Goal: Information Seeking & Learning: Learn about a topic

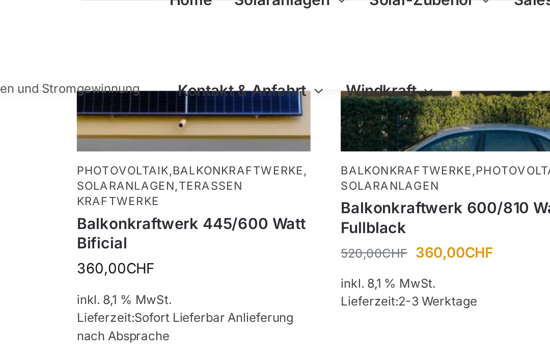
scroll to position [298, 0]
click at [277, 84] on link "Balkonkraftwerke" at bounding box center [310, 86] width 66 height 7
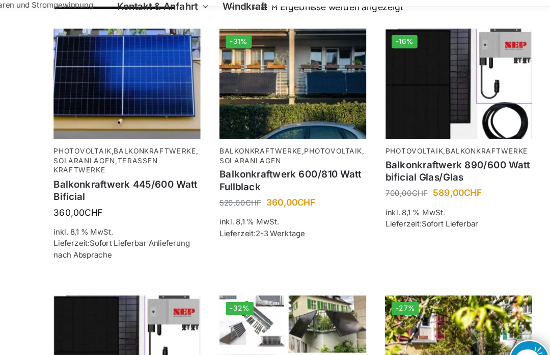
scroll to position [222, 0]
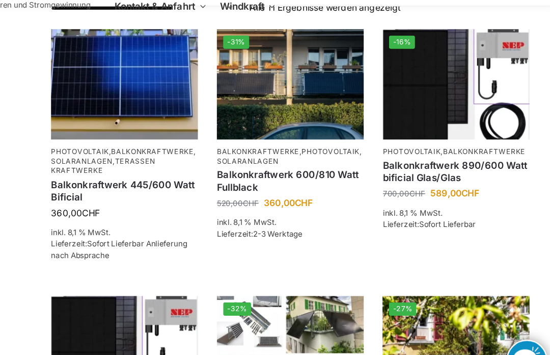
click at [277, 167] on link "Solaranlagen" at bounding box center [301, 170] width 49 height 7
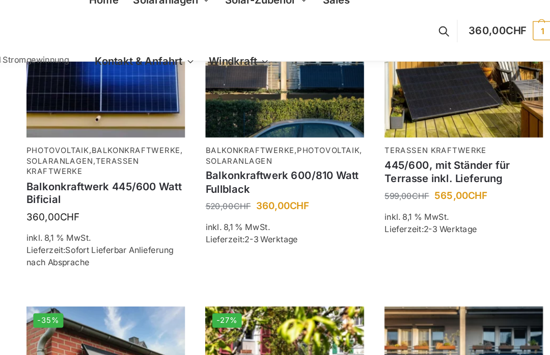
scroll to position [544, 0]
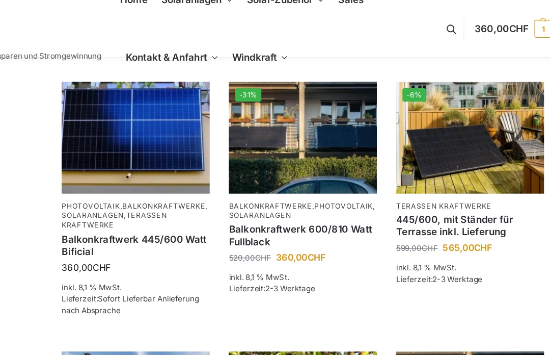
scroll to position [493, 0]
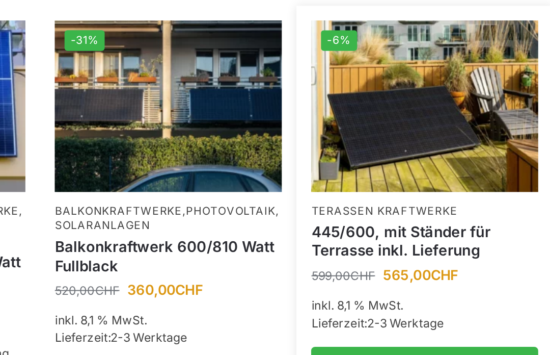
click at [410, 171] on link "445/600, mit Ständer für Terrasse inkl. Lieferung" at bounding box center [469, 181] width 118 height 20
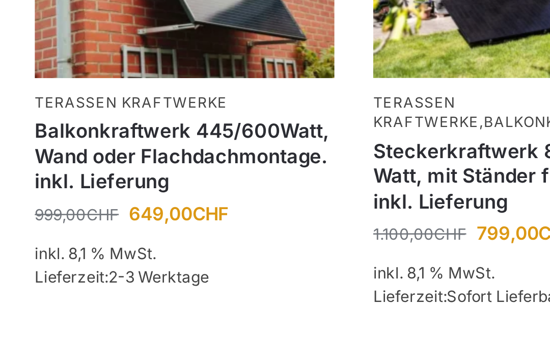
scroll to position [631, 0]
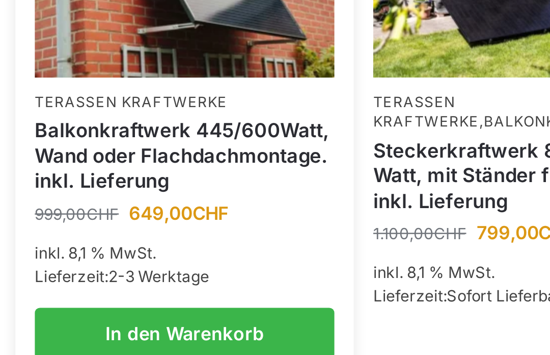
click at [143, 247] on link "Balkonkraftwerk 445/600Watt, Wand oder Flachdachmontage. inkl. Lieferung" at bounding box center [202, 262] width 118 height 30
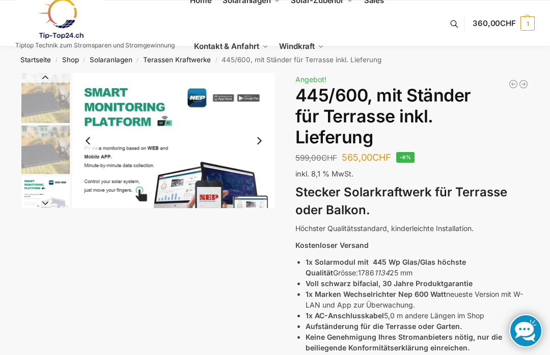
click at [19, 180] on li "3 / 11" at bounding box center [44, 200] width 51 height 51
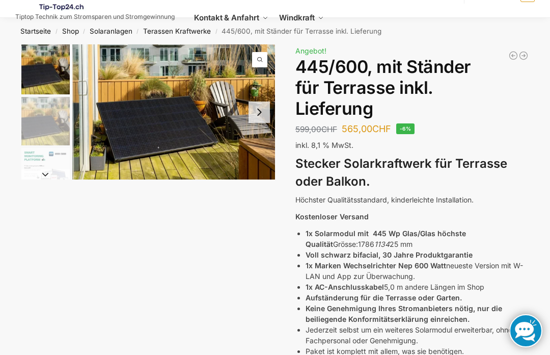
scroll to position [31, 0]
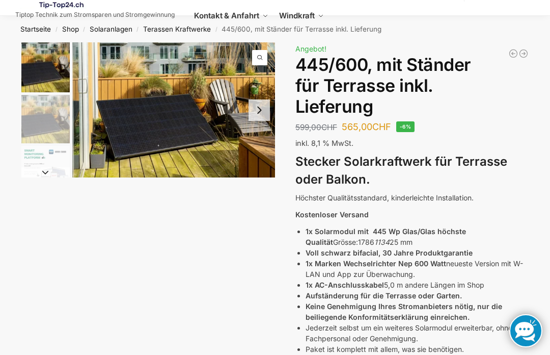
click at [226, 112] on img "1 / 11" at bounding box center [173, 109] width 203 height 135
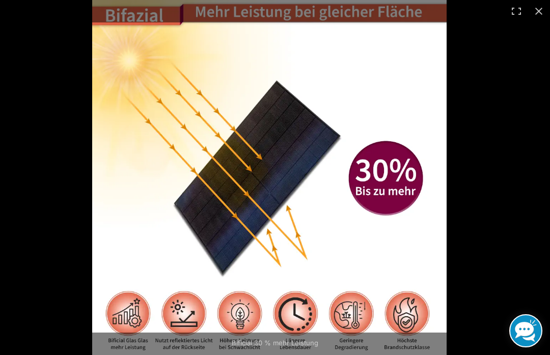
click at [117, 187] on img at bounding box center [269, 177] width 355 height 355
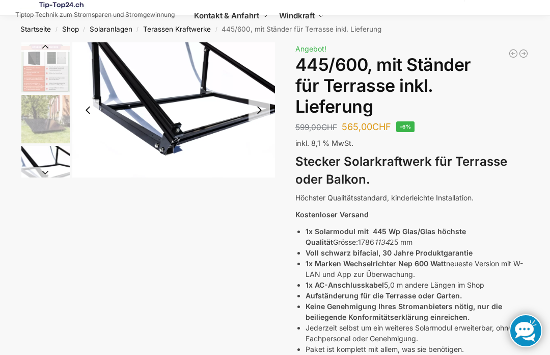
click at [119, 137] on img "8 / 11" at bounding box center [173, 109] width 203 height 135
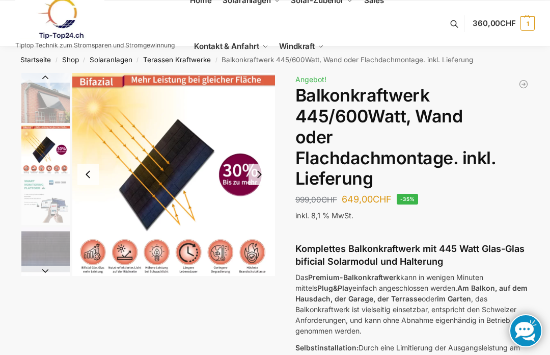
click at [38, 148] on img "2 / 6" at bounding box center [45, 149] width 48 height 48
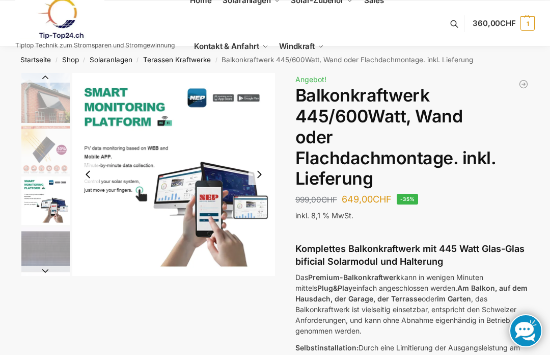
click at [29, 182] on img "3 / 6" at bounding box center [45, 200] width 48 height 48
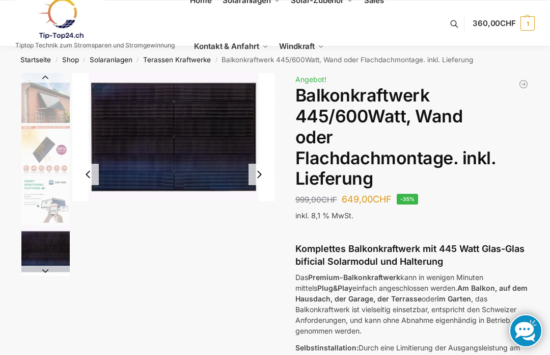
click at [38, 230] on img "4 / 6" at bounding box center [45, 251] width 48 height 48
click at [221, 147] on img "4 / 6" at bounding box center [173, 136] width 203 height 127
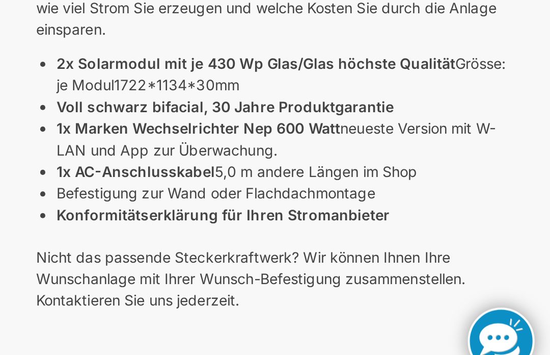
scroll to position [242, 0]
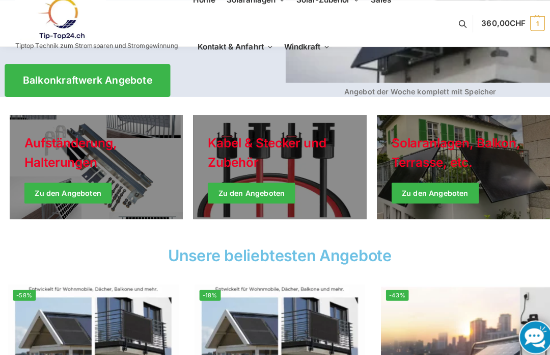
scroll to position [223, 0]
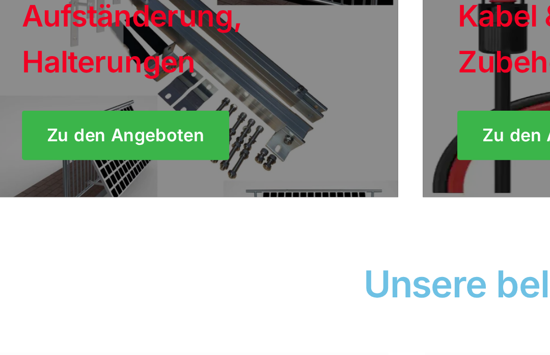
click at [41, 101] on link "Holiday Style" at bounding box center [95, 152] width 170 height 102
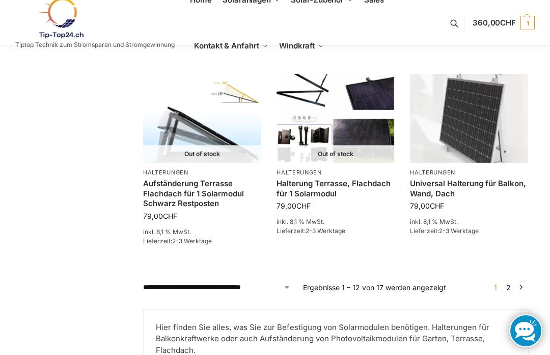
scroll to position [823, 0]
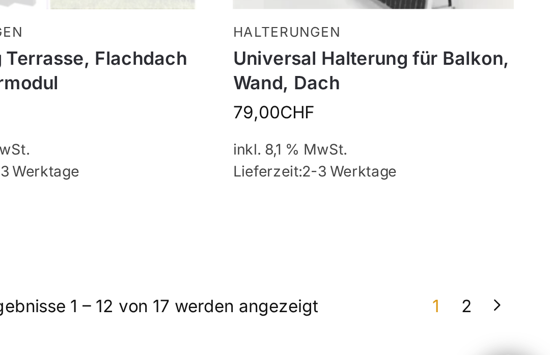
click at [504, 289] on link "2" at bounding box center [509, 293] width 10 height 9
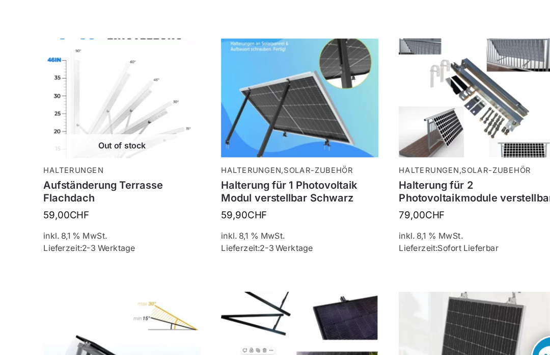
scroll to position [623, 0]
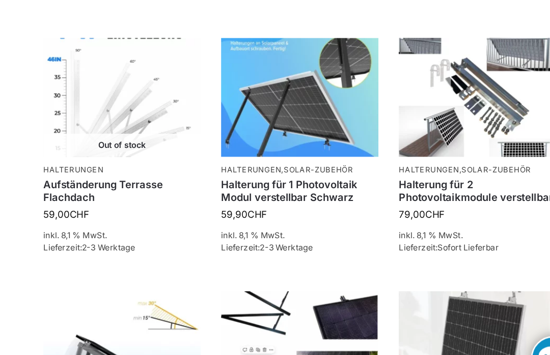
click at [143, 90] on img at bounding box center [202, 134] width 118 height 89
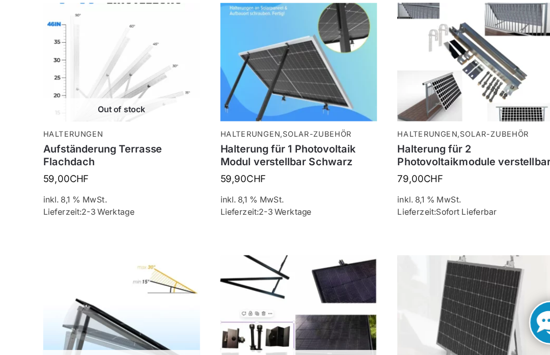
click at [277, 90] on img at bounding box center [336, 134] width 118 height 89
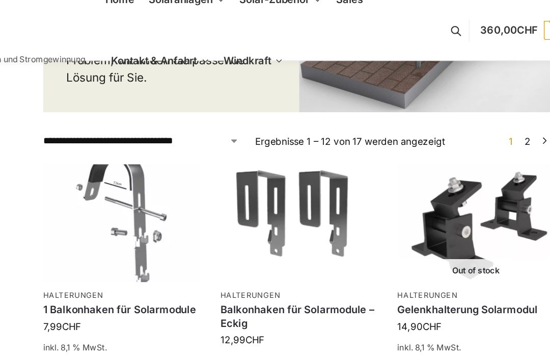
scroll to position [180, 0]
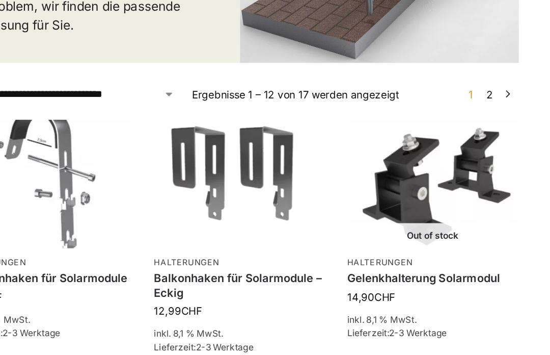
click at [410, 139] on img at bounding box center [469, 182] width 118 height 89
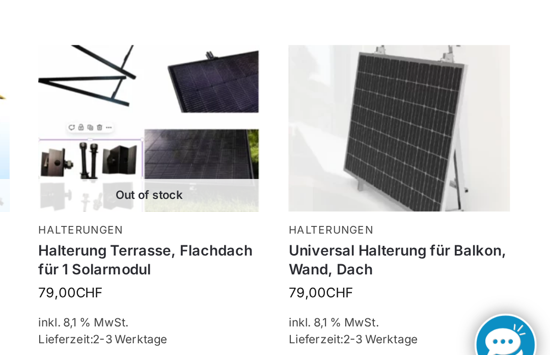
scroll to position [736, 0]
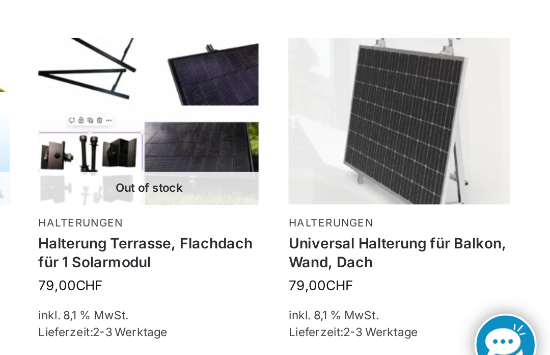
click at [410, 167] on img at bounding box center [469, 211] width 118 height 89
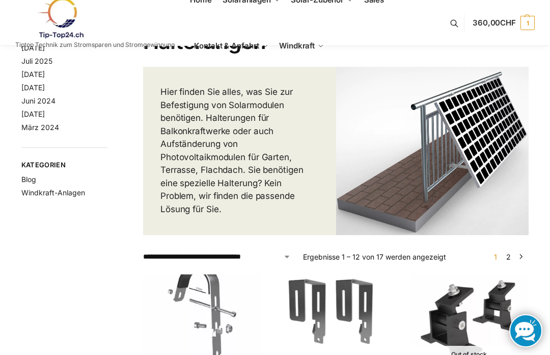
scroll to position [0, 0]
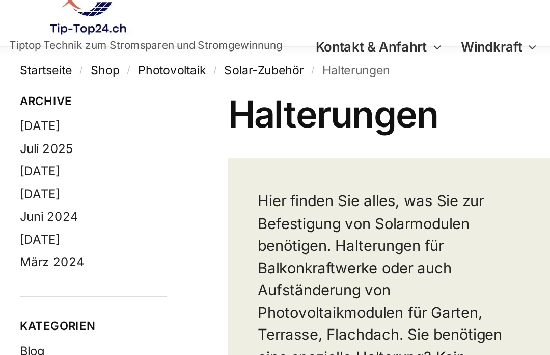
click at [161, 56] on link "Solar-Zubehör" at bounding box center [164, 60] width 46 height 8
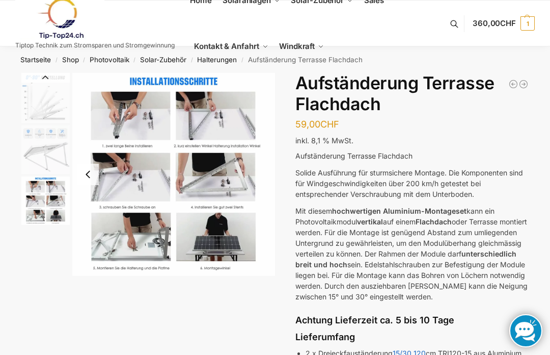
click at [40, 203] on img "3 / 3" at bounding box center [45, 200] width 48 height 48
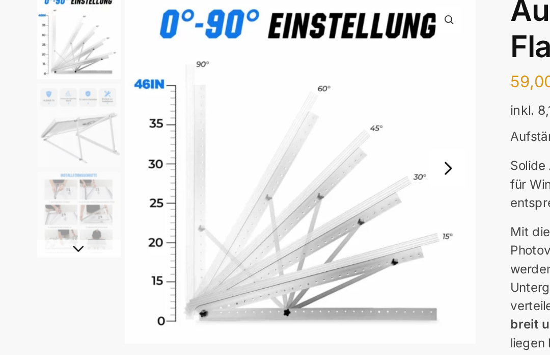
click at [40, 73] on img "1 / 3" at bounding box center [45, 98] width 48 height 50
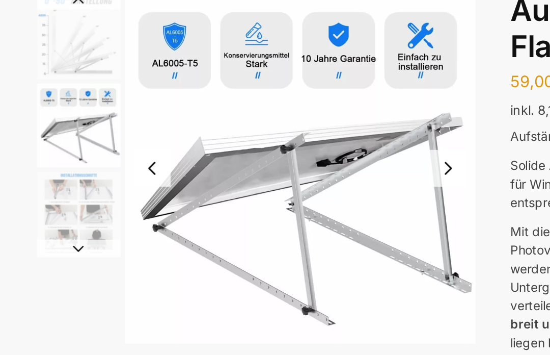
click at [38, 176] on img "3 / 3" at bounding box center [45, 200] width 48 height 48
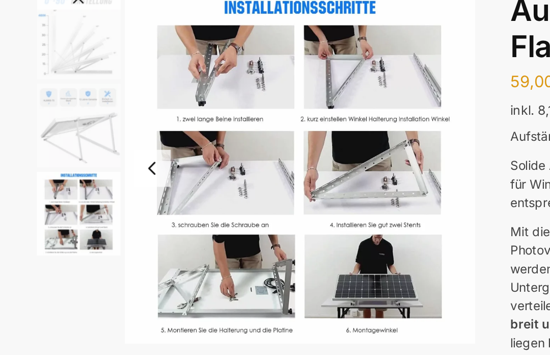
click at [48, 176] on img "3 / 3" at bounding box center [45, 200] width 48 height 48
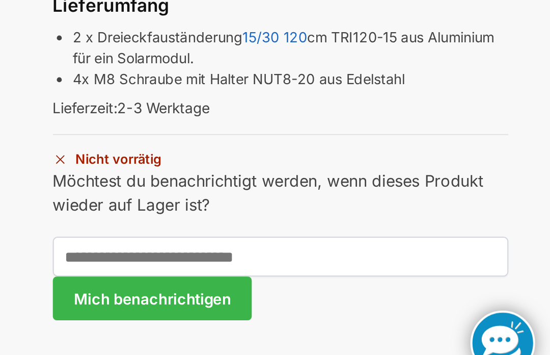
scroll to position [180, 0]
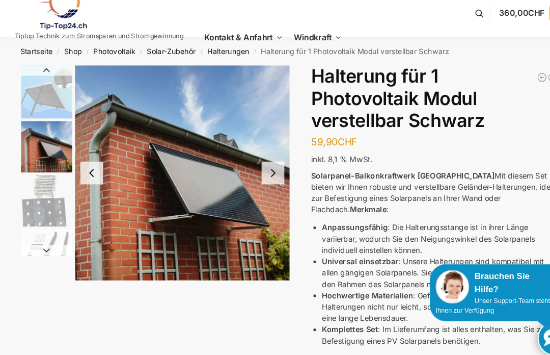
click at [21, 132] on img "2 / 5" at bounding box center [45, 149] width 48 height 48
click at [42, 176] on img "3 / 5" at bounding box center [45, 200] width 48 height 48
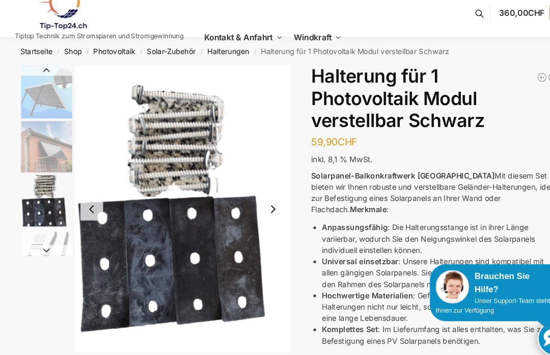
click at [39, 194] on img "3 / 5" at bounding box center [45, 200] width 48 height 48
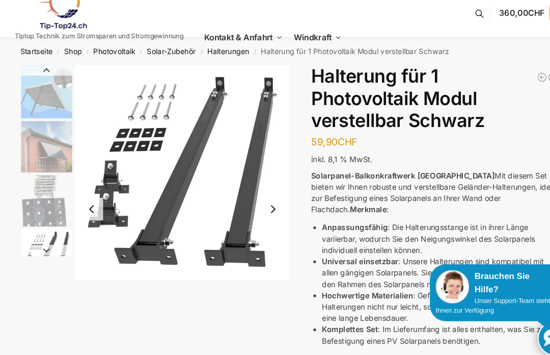
click at [35, 227] on img "4 / 5" at bounding box center [45, 251] width 48 height 48
click at [35, 88] on img "1 / 5" at bounding box center [45, 98] width 48 height 50
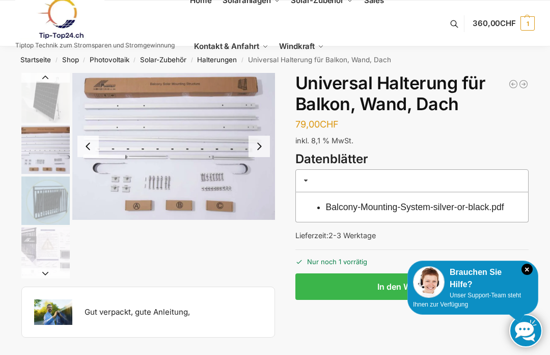
click at [120, 183] on img "2 / 5" at bounding box center [173, 146] width 203 height 147
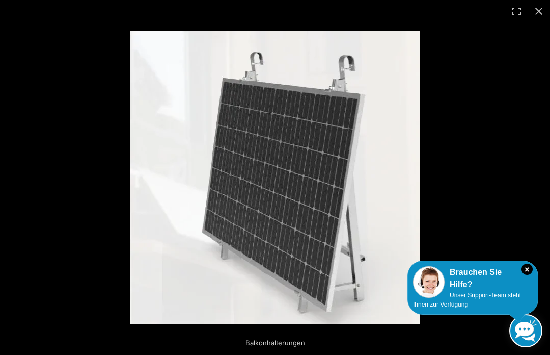
click at [460, 292] on span "Unser Support-Team steht Ihnen zur Verfügung" at bounding box center [467, 299] width 108 height 16
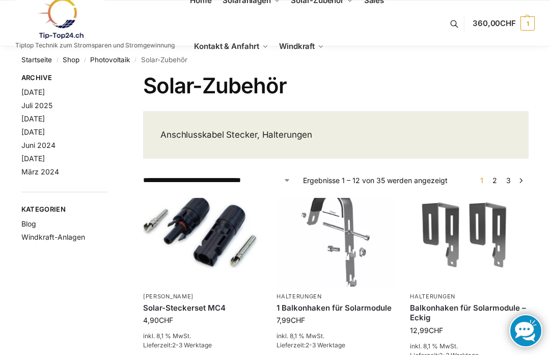
click at [113, 56] on link "Photovoltaik" at bounding box center [110, 60] width 40 height 8
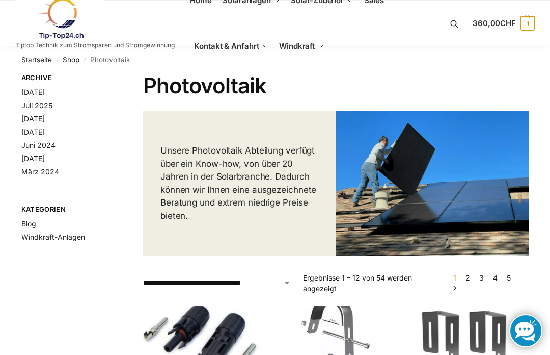
click at [62, 7] on img at bounding box center [59, 18] width 89 height 41
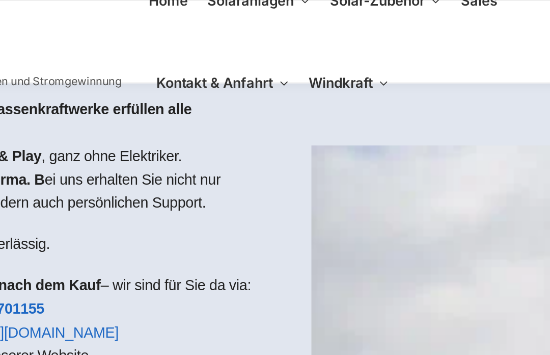
click at [230, 90] on link "Kompletsets Dach, Flachdach" at bounding box center [271, 79] width 82 height 19
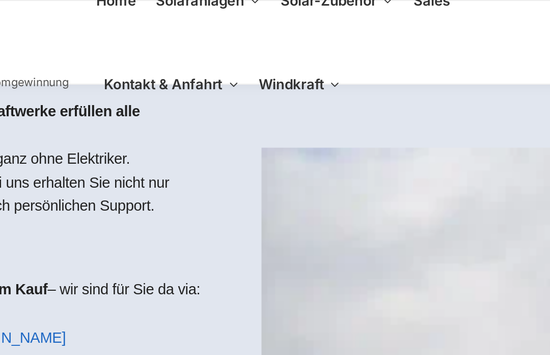
click at [234, 87] on span "Kompletsets Dach, Flachdach" at bounding box center [259, 79] width 50 height 15
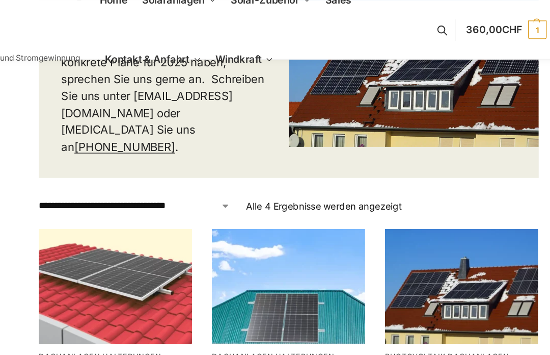
scroll to position [144, 0]
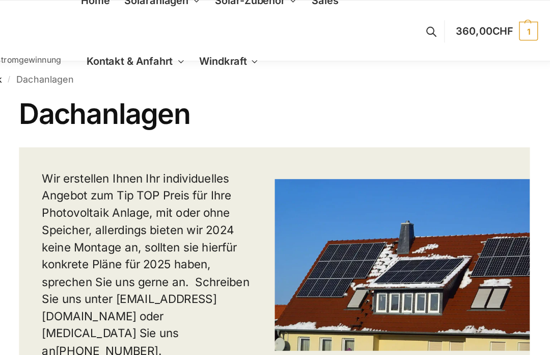
click at [234, 62] on span "Komplet-Sets mit Halterungen Balkon,Wand, Terrasse,Garten" at bounding box center [269, 56] width 71 height 23
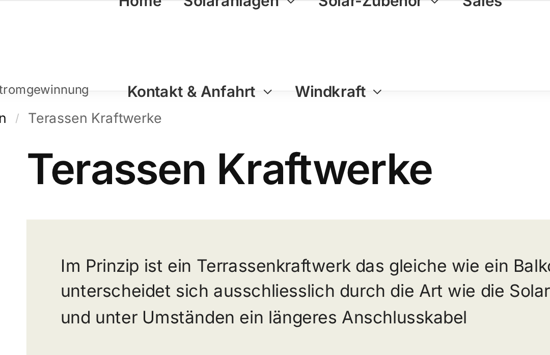
click at [234, 40] on span "Balkonkraftwerke" at bounding box center [257, 37] width 47 height 7
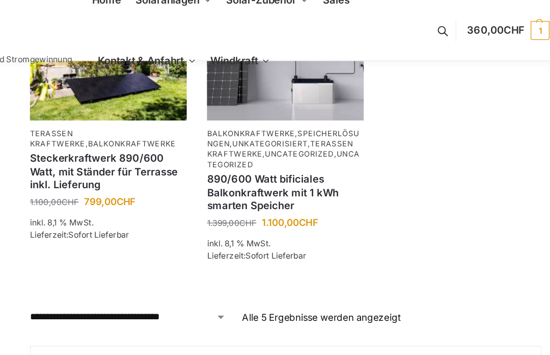
scroll to position [435, 0]
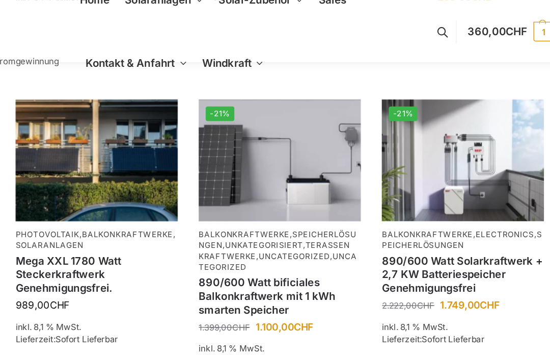
scroll to position [631, 0]
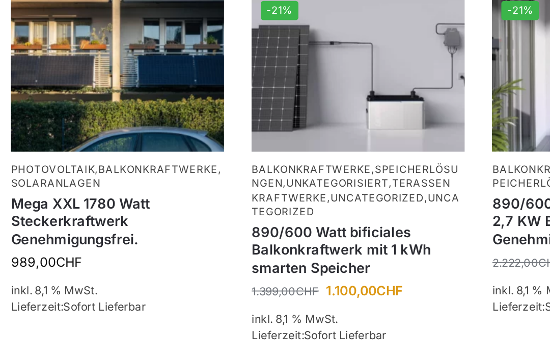
click at [192, 183] on link "Balkonkraftwerke" at bounding box center [225, 186] width 66 height 7
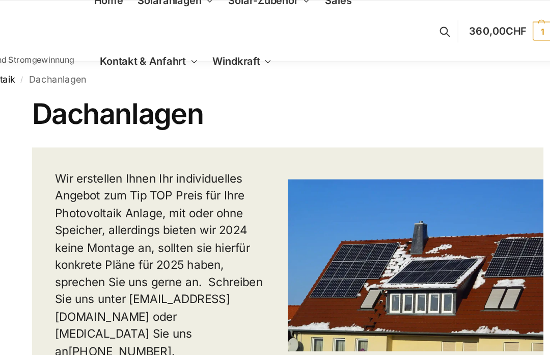
click at [219, 6] on link "Solaranlagen" at bounding box center [252, 1] width 66 height 46
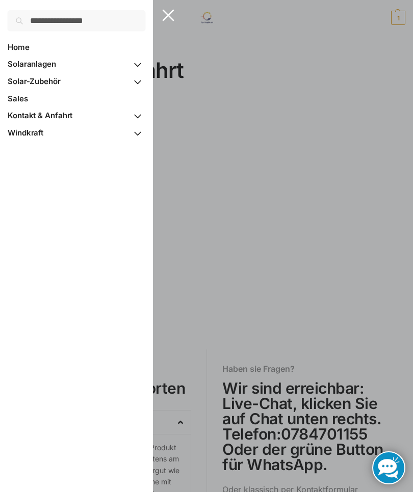
click at [32, 60] on span "Solaranlagen" at bounding box center [32, 64] width 48 height 10
click at [144, 60] on span "Primary Navigation" at bounding box center [137, 65] width 15 height 18
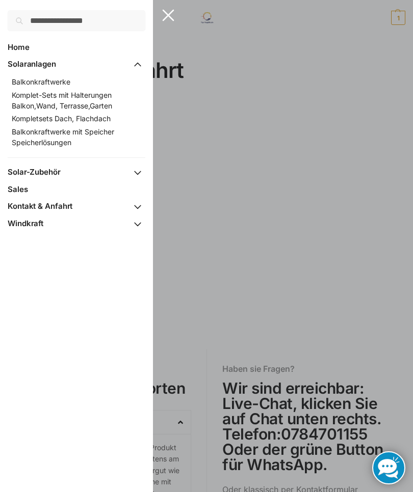
click at [69, 83] on span "Balkonkraftwerke" at bounding box center [41, 81] width 59 height 9
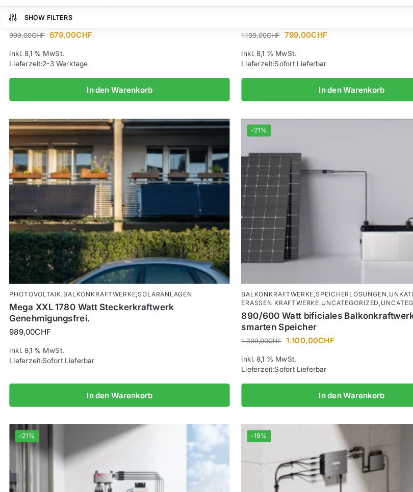
scroll to position [878, 0]
click at [114, 196] on img at bounding box center [104, 206] width 193 height 145
click at [121, 279] on div "Photovoltaik , Balkonkraftwerke , Solaranlagen Mega XXL 1780 Watt Steckerkraftw…" at bounding box center [104, 333] width 193 height 108
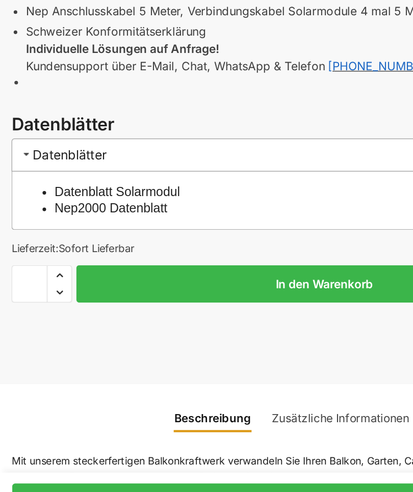
scroll to position [459, 0]
click at [61, 250] on link "Datenblatt Solarmodul" at bounding box center [83, 255] width 89 height 10
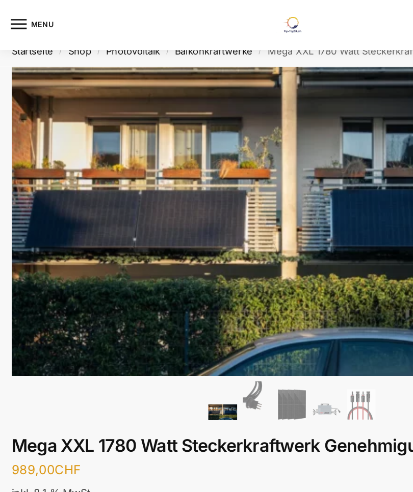
scroll to position [0, 0]
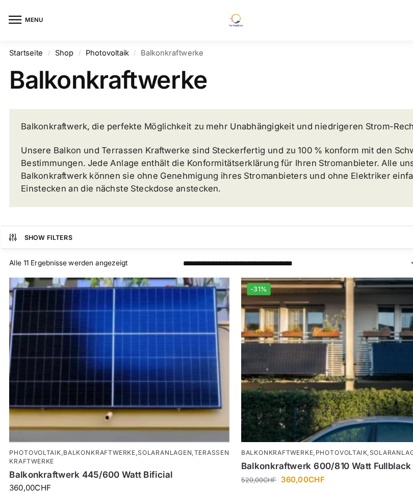
click at [24, 96] on div "Balkonkraftwerk, die perfekte Möglichkeit zu mehr Unabhängigkeit und niedrigere…" at bounding box center [206, 139] width 396 height 86
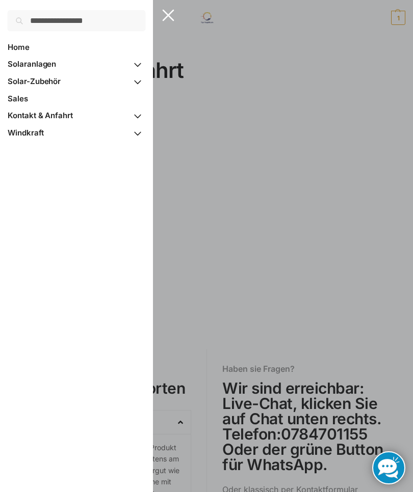
click at [27, 57] on link "Solaranlagen" at bounding box center [77, 64] width 138 height 17
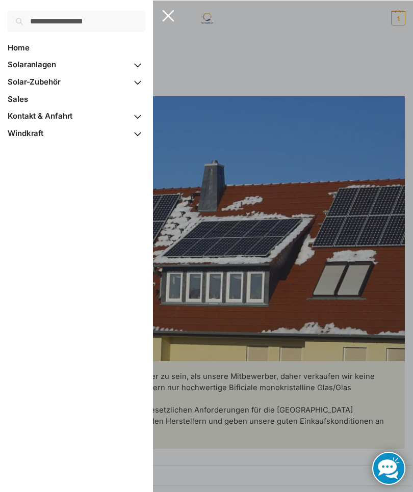
click at [29, 62] on span "Solaranlagen" at bounding box center [32, 64] width 48 height 10
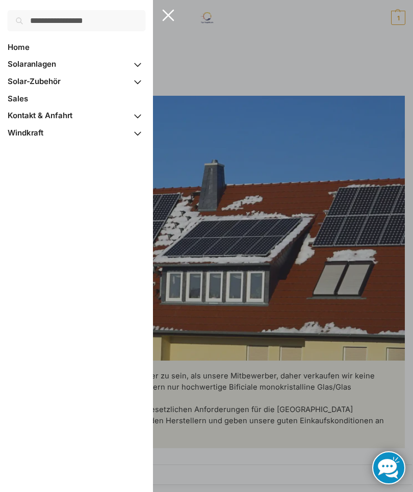
click at [134, 65] on span "Primary Navigation" at bounding box center [137, 65] width 15 height 18
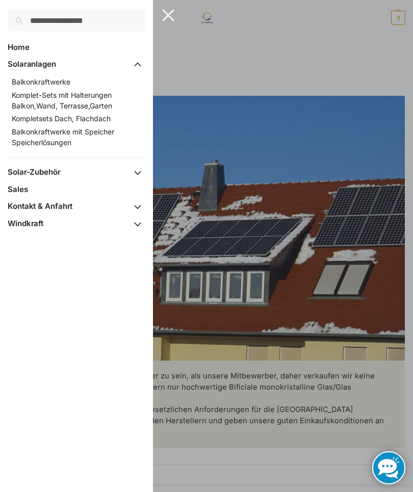
click at [66, 80] on span "Balkonkraftwerke" at bounding box center [41, 81] width 59 height 9
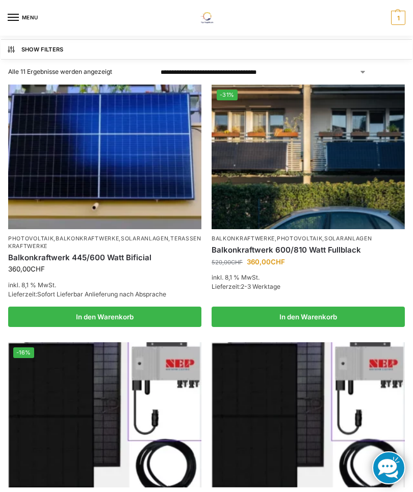
scroll to position [174, 0]
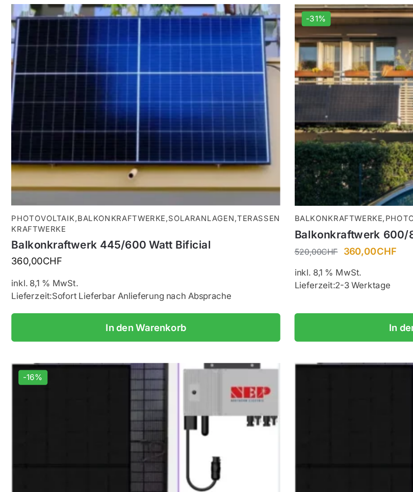
click at [38, 220] on link "Terassen Kraftwerke" at bounding box center [104, 227] width 193 height 14
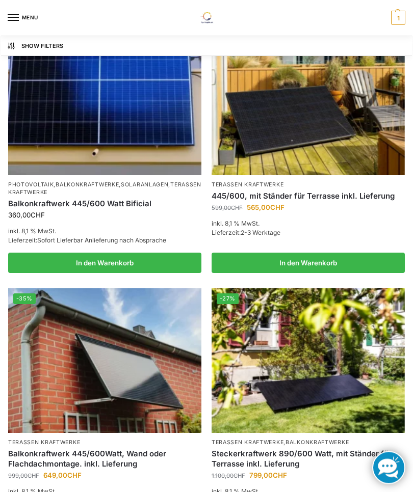
scroll to position [181, 0]
click at [66, 120] on img at bounding box center [104, 103] width 193 height 145
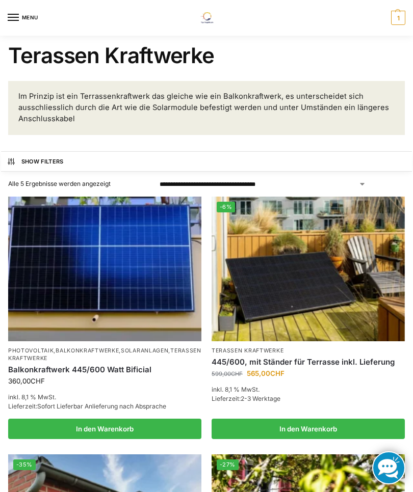
scroll to position [0, 0]
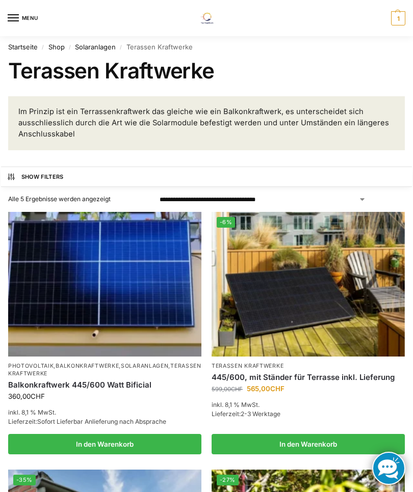
click at [294, 264] on img at bounding box center [307, 283] width 193 height 145
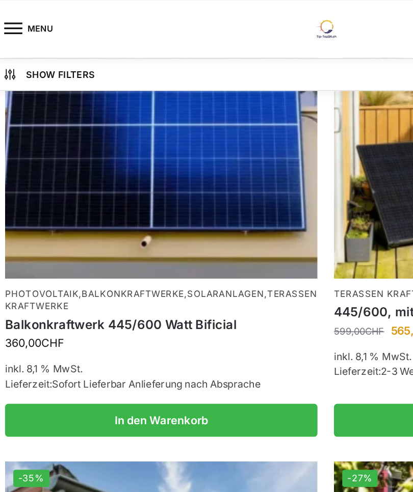
scroll to position [184, 0]
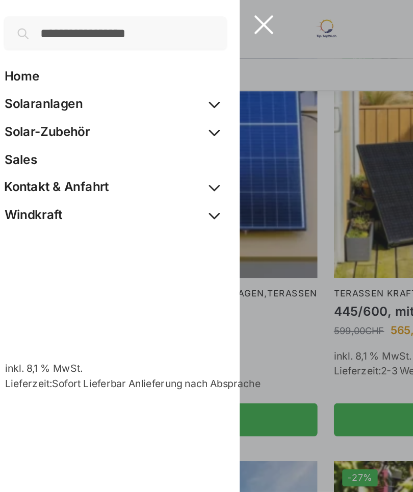
click at [133, 62] on span "Primary Navigation" at bounding box center [137, 65] width 15 height 18
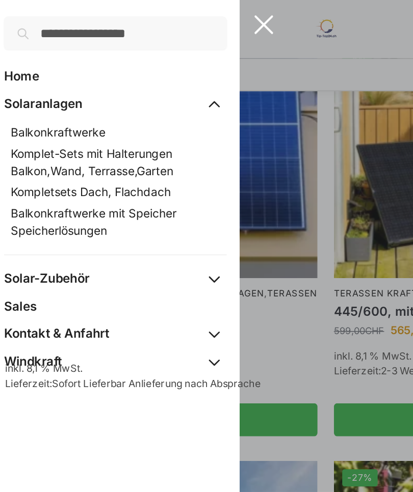
click at [132, 171] on span "Primary Navigation" at bounding box center [137, 173] width 15 height 18
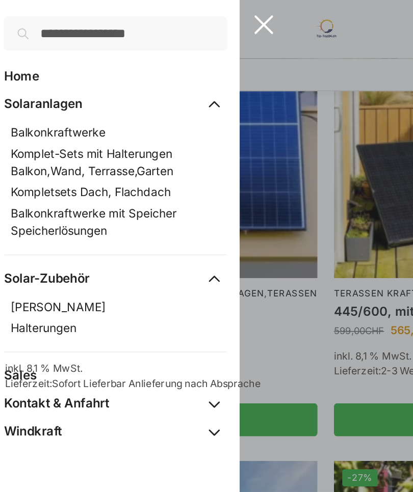
click at [27, 81] on span "Balkonkraftwerke" at bounding box center [41, 81] width 59 height 9
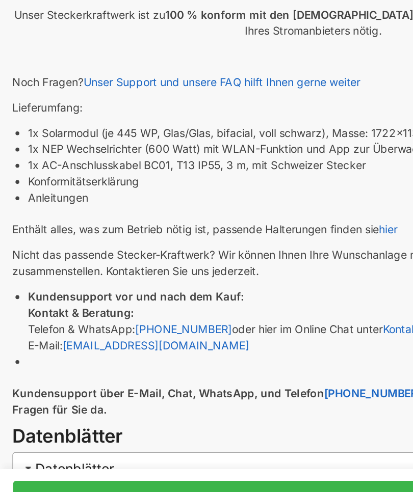
scroll to position [527, 0]
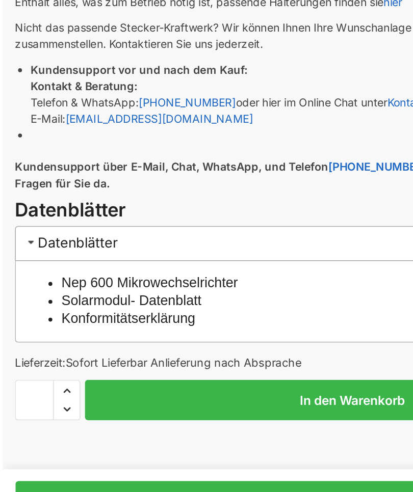
scroll to position [675, 0]
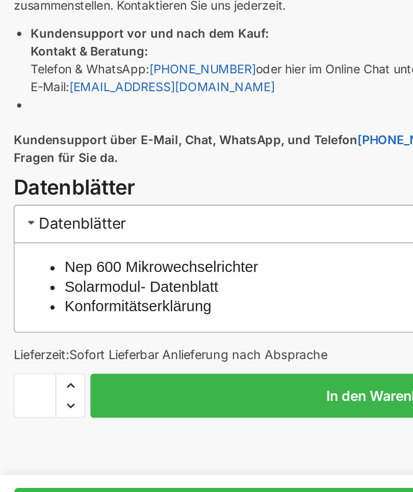
click at [130, 336] on link "Solarmodul- Datenblatt" at bounding box center [85, 341] width 92 height 10
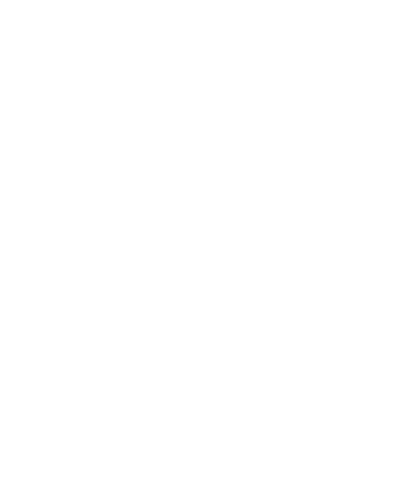
scroll to position [2540, 0]
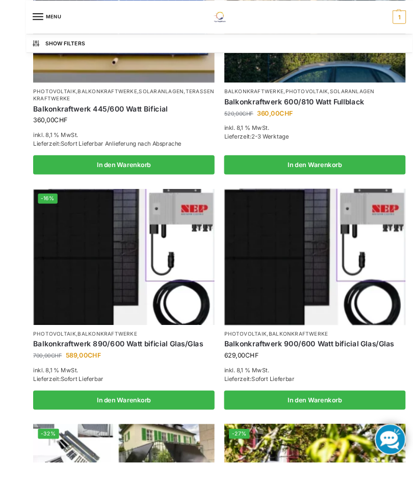
scroll to position [340, 0]
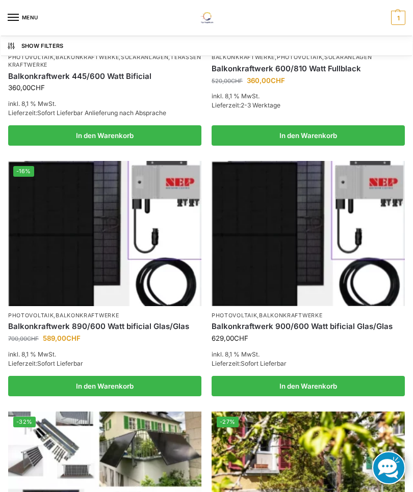
click at [279, 203] on img at bounding box center [307, 233] width 193 height 145
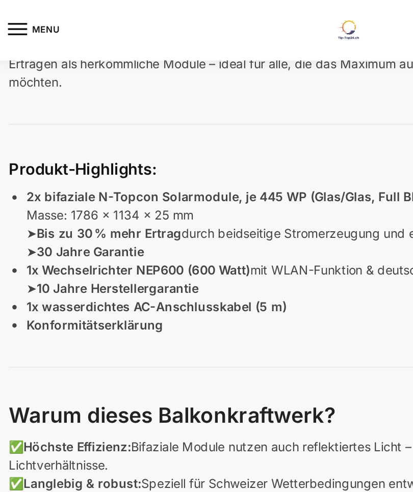
scroll to position [628, 0]
